Goal: Find specific page/section: Find specific page/section

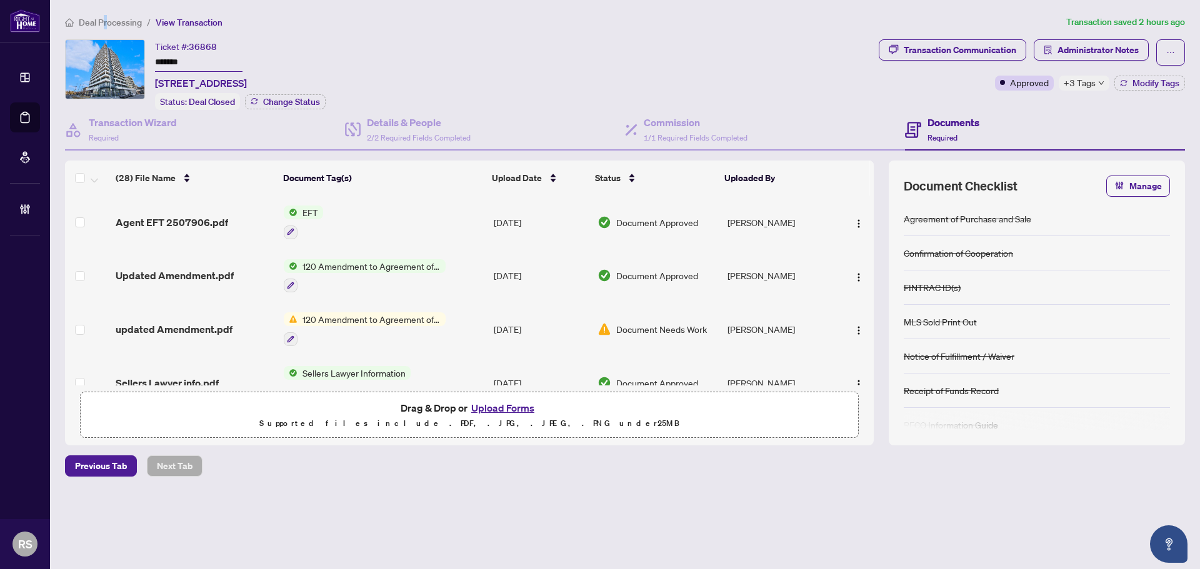
click at [104, 21] on span "Deal Processing" at bounding box center [110, 22] width 63 height 11
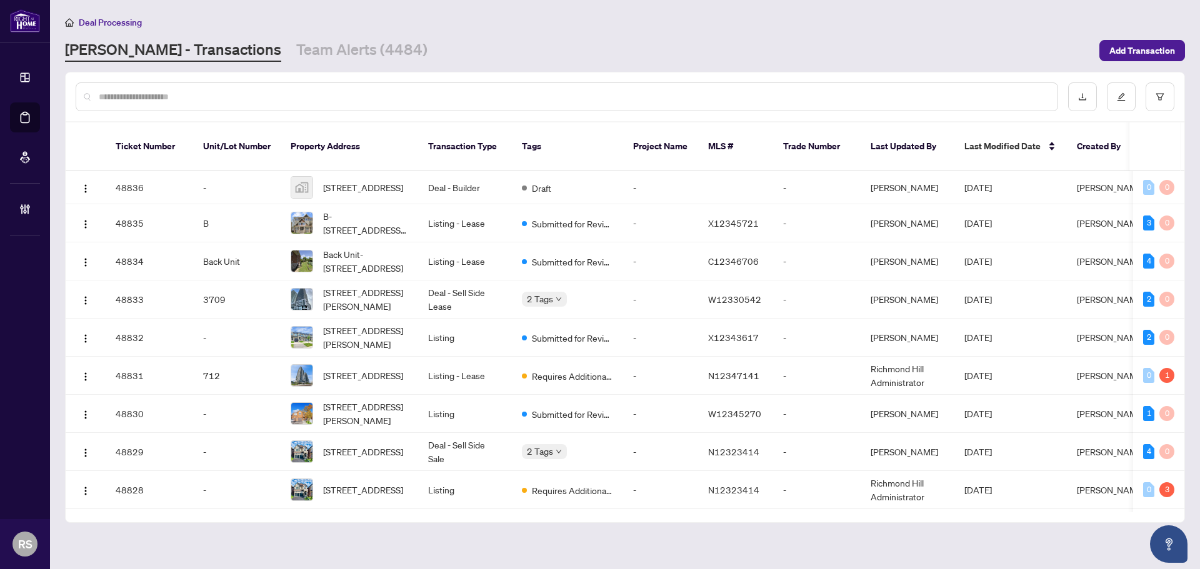
click at [229, 97] on input "text" at bounding box center [573, 97] width 948 height 14
paste input "*****"
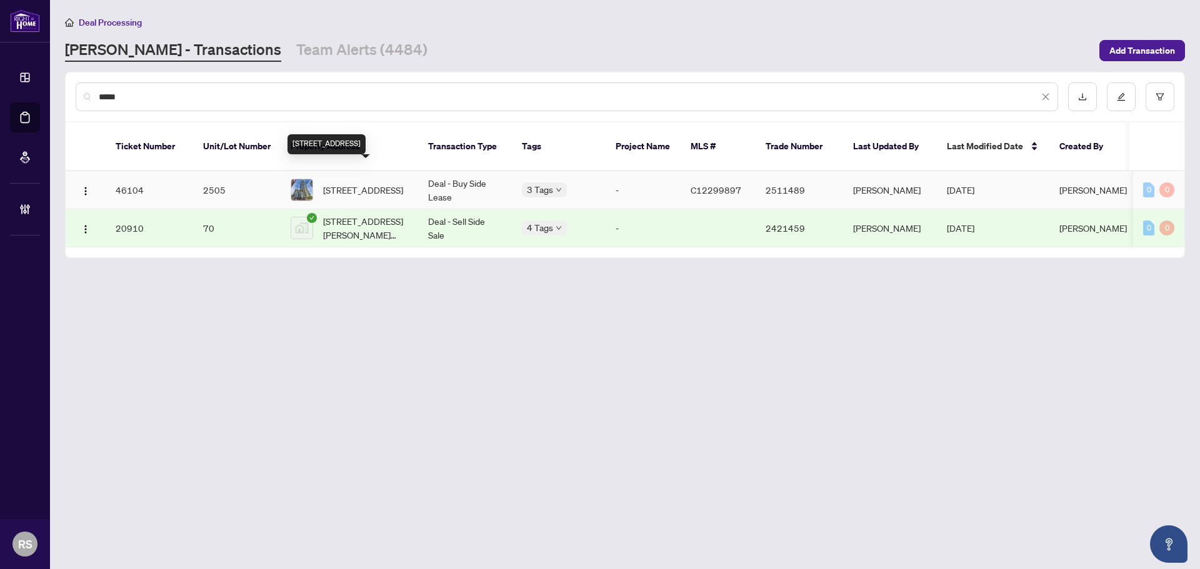
type input "*****"
click at [364, 183] on span "[STREET_ADDRESS]" at bounding box center [363, 190] width 80 height 14
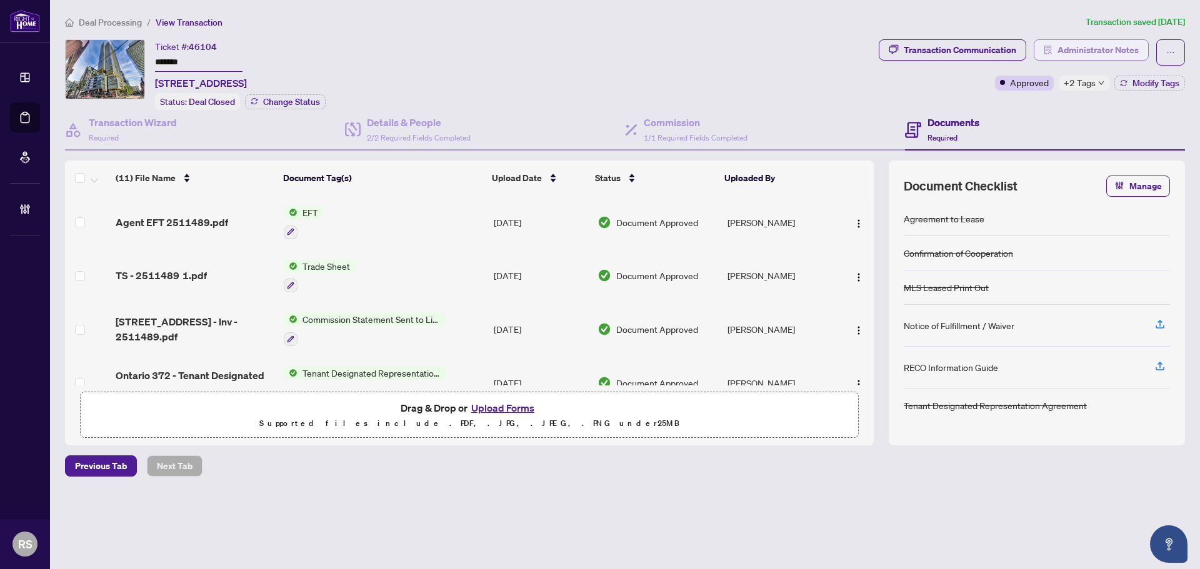
click at [1113, 49] on span "Administrator Notes" at bounding box center [1097, 50] width 81 height 20
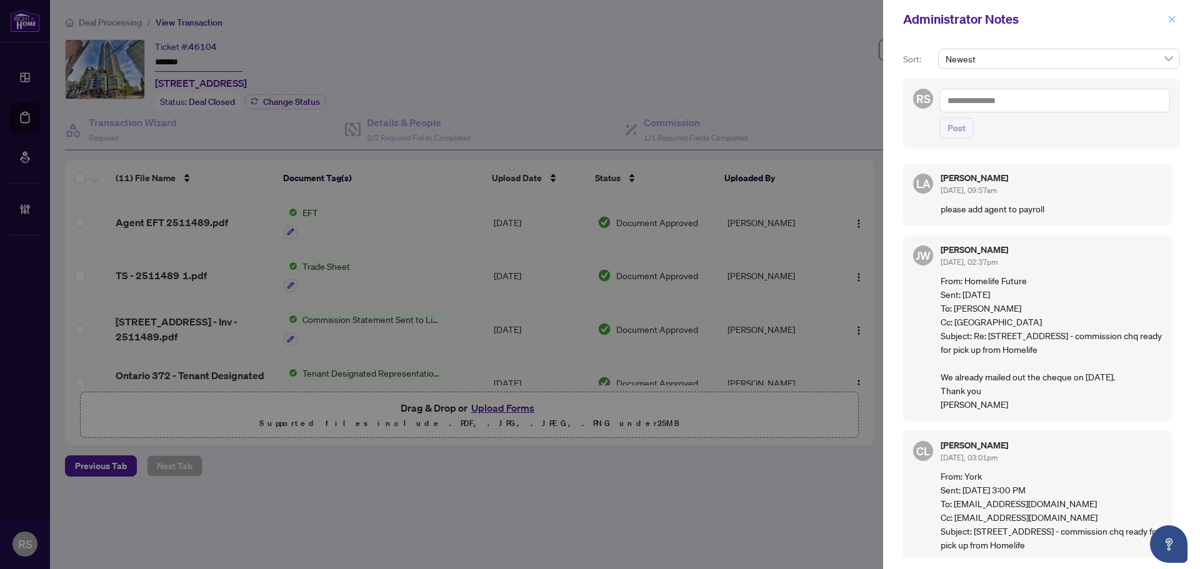
click at [1172, 22] on icon "close" at bounding box center [1171, 19] width 9 height 9
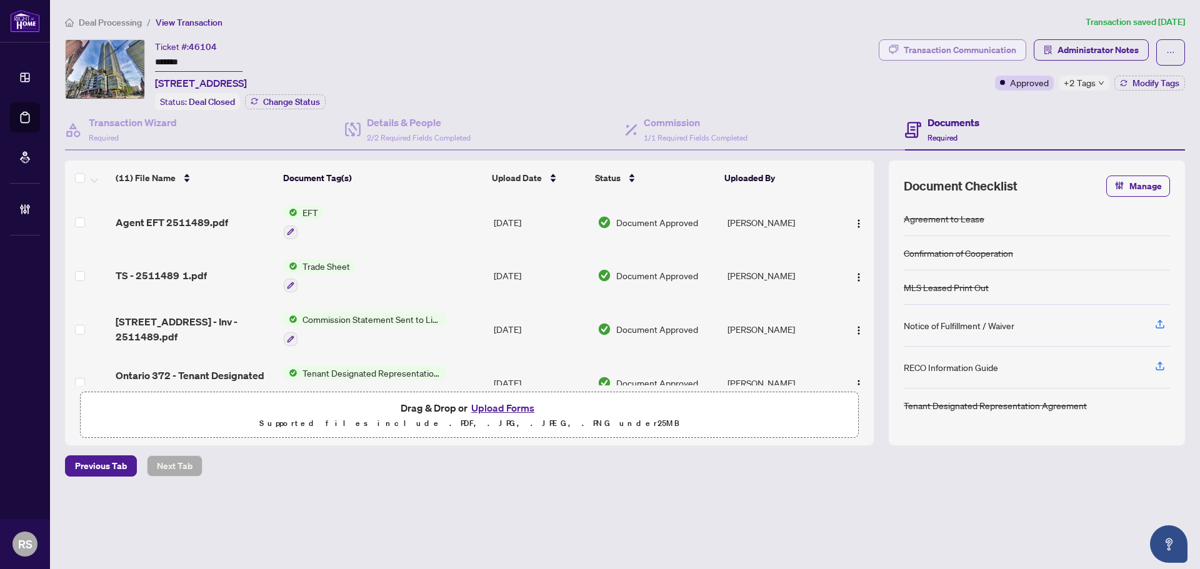
click at [958, 47] on div "Transaction Communication" at bounding box center [959, 50] width 112 height 20
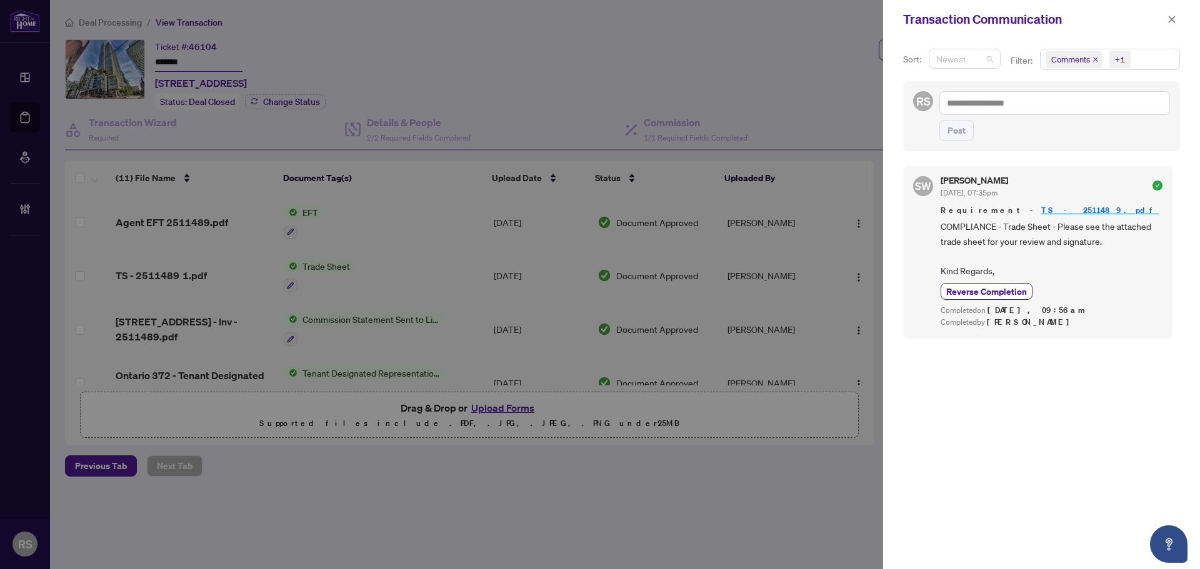
click at [962, 61] on span "Newest" at bounding box center [964, 58] width 57 height 19
click at [1115, 62] on div "+1" at bounding box center [1120, 59] width 10 height 12
click at [1073, 88] on span "Select All" at bounding box center [1080, 89] width 46 height 14
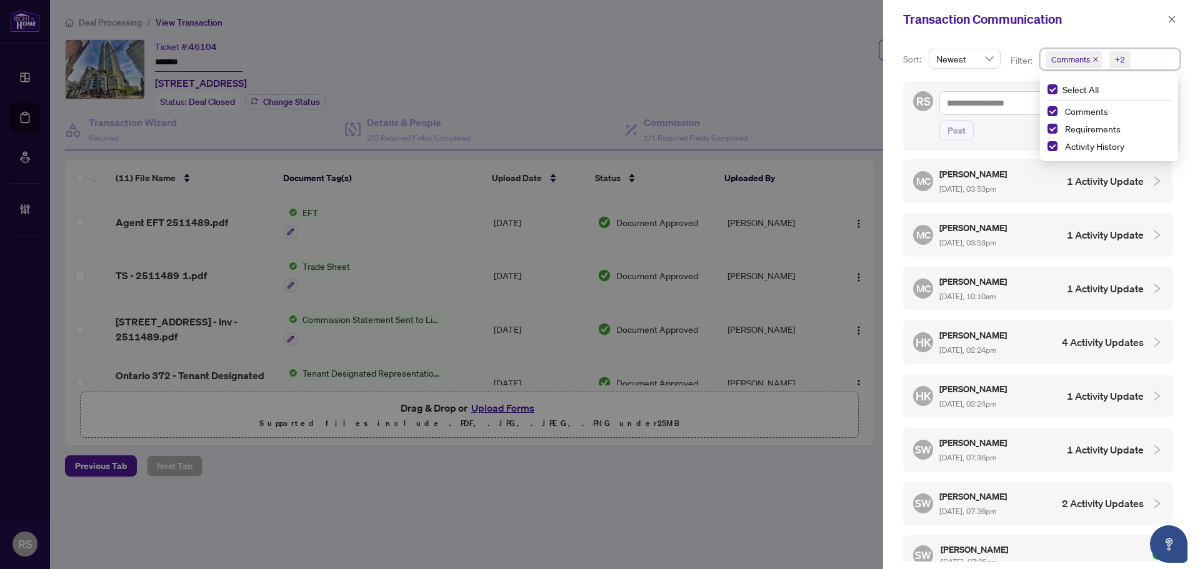
scroll to position [500, 0]
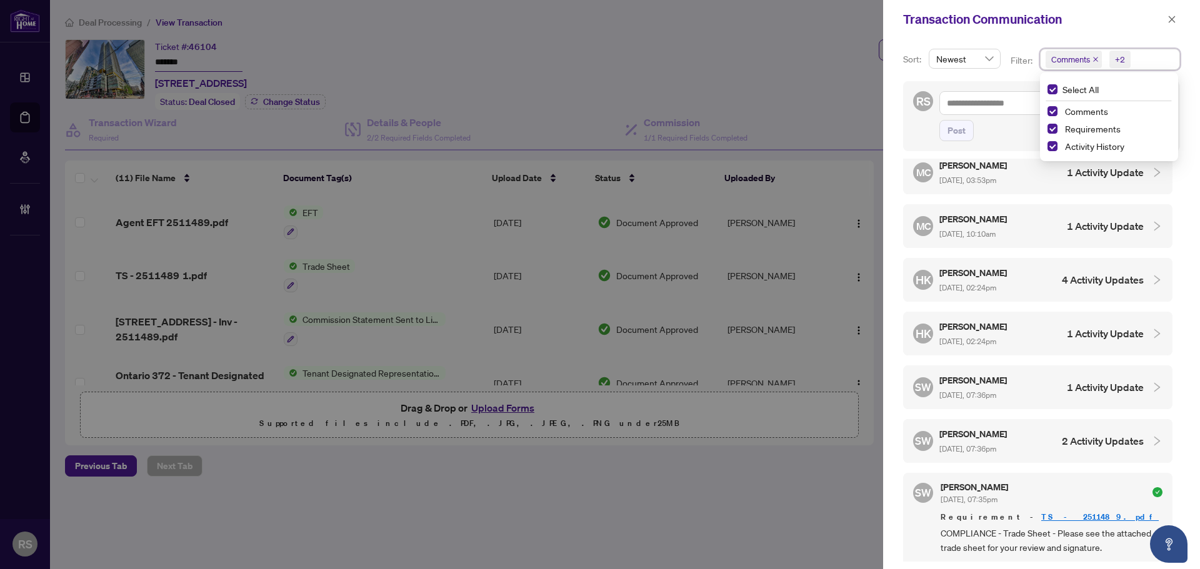
click at [960, 283] on span "[DATE], 02:24pm" at bounding box center [967, 287] width 57 height 9
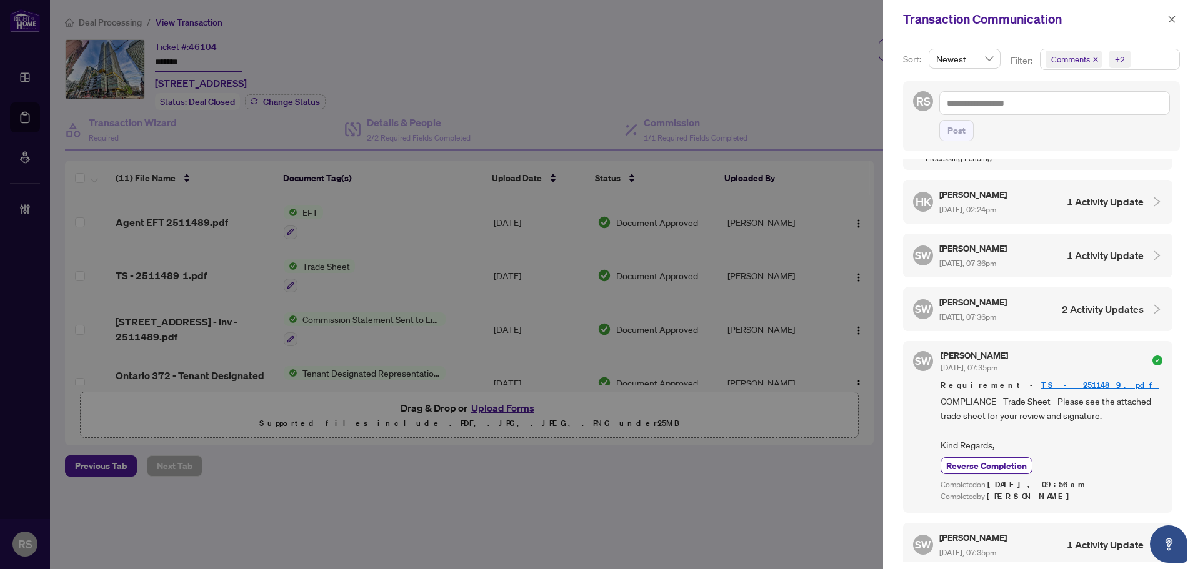
scroll to position [750, 0]
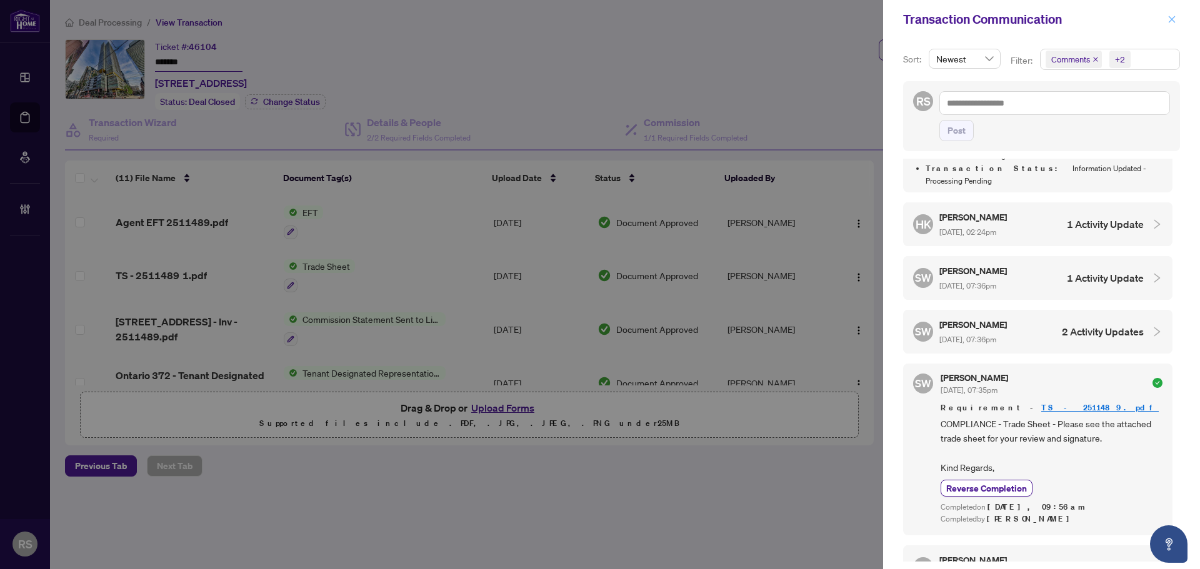
click at [1171, 24] on icon "close" at bounding box center [1171, 19] width 9 height 9
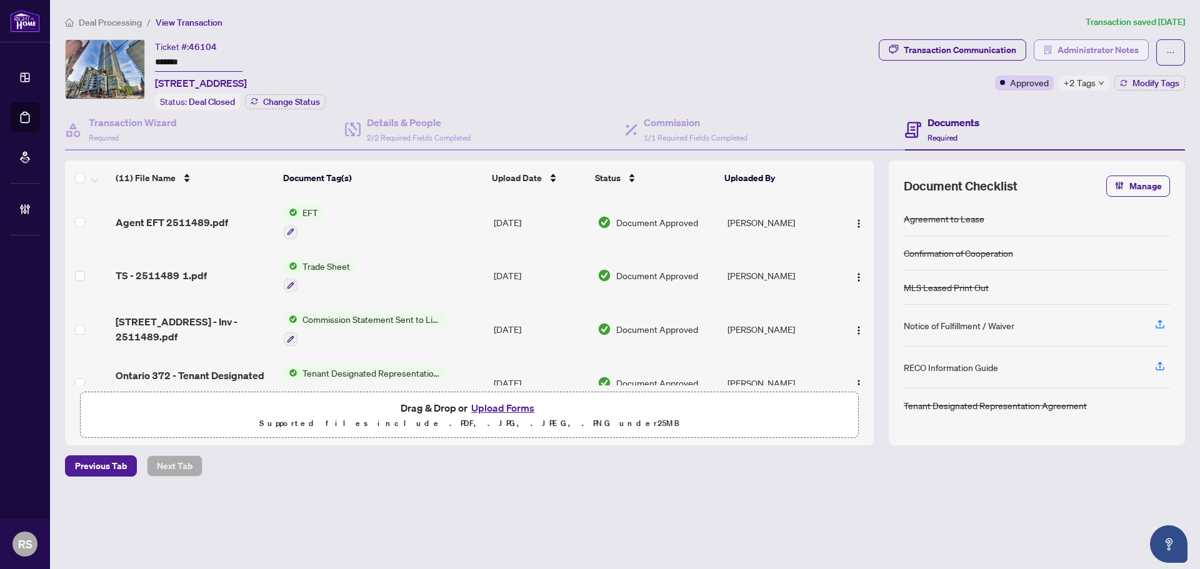
click at [1106, 50] on span "Administrator Notes" at bounding box center [1097, 50] width 81 height 20
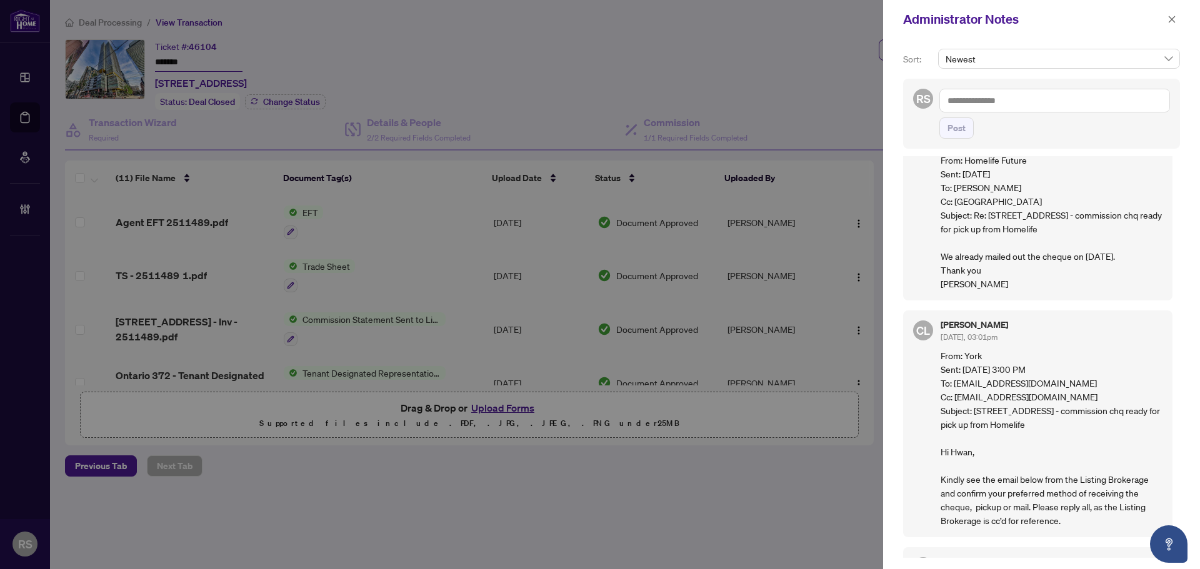
scroll to position [183, 0]
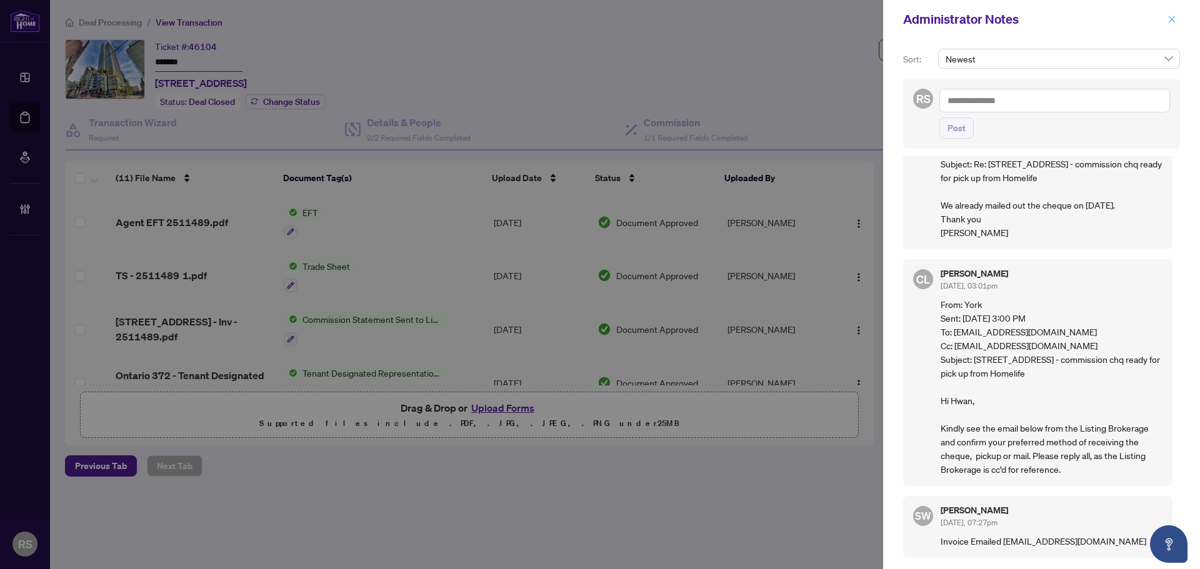
click at [1175, 18] on icon "close" at bounding box center [1171, 19] width 9 height 9
